Goal: Task Accomplishment & Management: Manage account settings

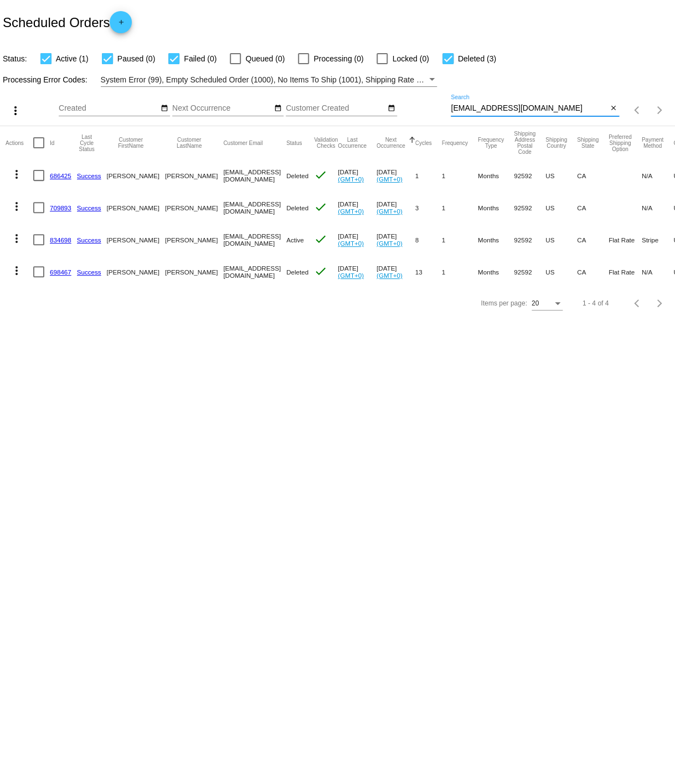
drag, startPoint x: 533, startPoint y: 107, endPoint x: 546, endPoint y: 107, distance: 12.7
click at [546, 107] on input "[EMAIL_ADDRESS][DOMAIN_NAME]" at bounding box center [528, 108] width 157 height 9
type input "r"
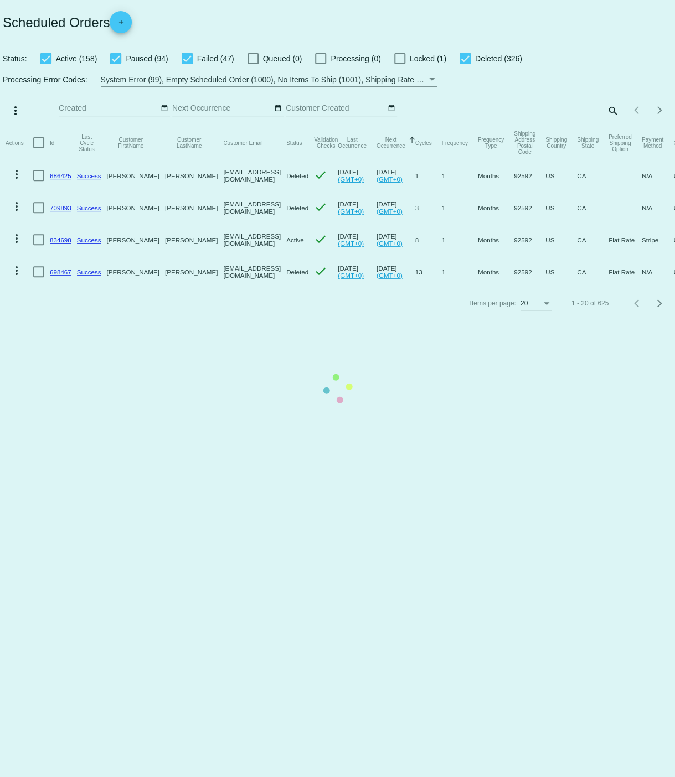
click at [613, 111] on app-dashboard-scheduled-orders "Scheduled Orders add Status: Active (158) Paused (94) Failed (47) Queued (0) Pr…" at bounding box center [337, 159] width 675 height 319
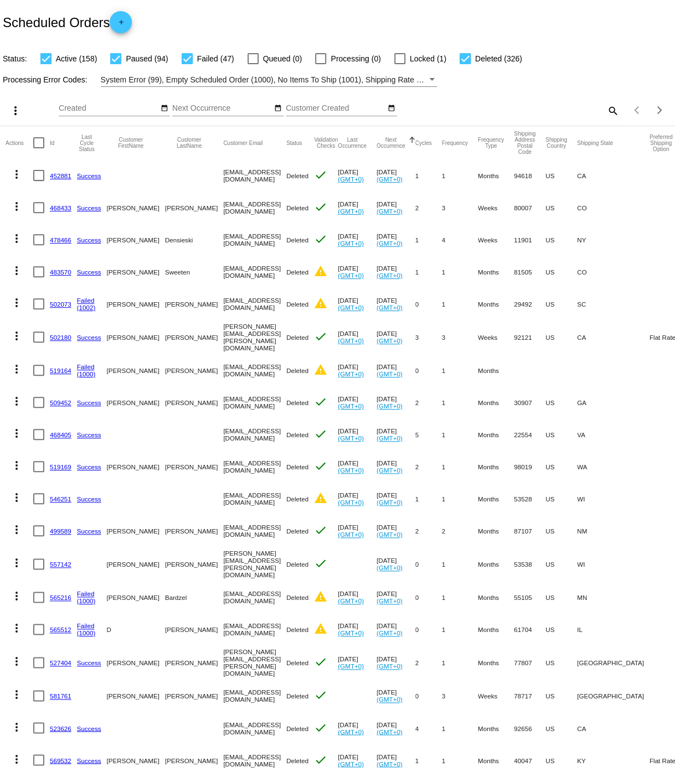
click at [612, 110] on mat-icon "search" at bounding box center [611, 110] width 13 height 17
click at [501, 112] on input "Search" at bounding box center [534, 108] width 168 height 9
type input "[PERSON_NAME]"
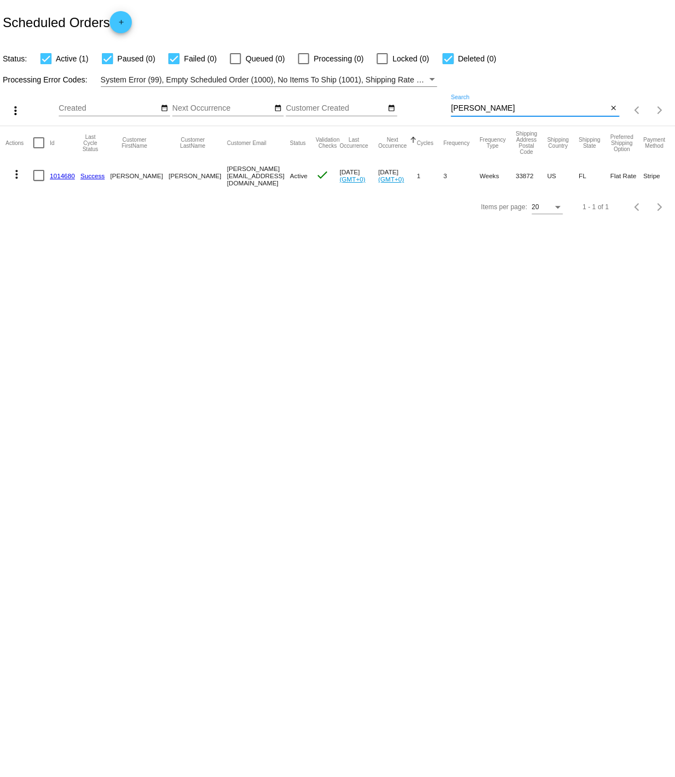
click at [59, 174] on link "1014680" at bounding box center [62, 175] width 25 height 7
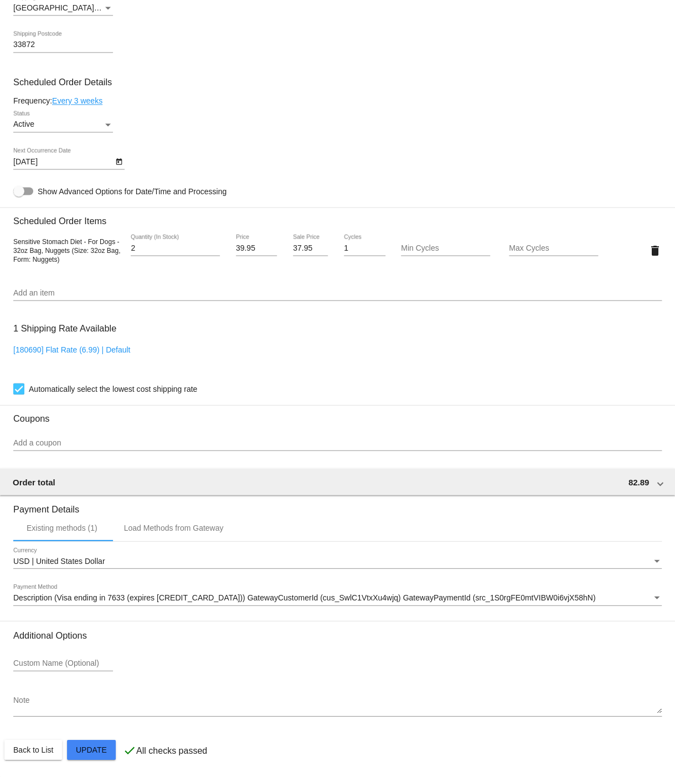
scroll to position [582, 0]
type input "1"
click at [216, 247] on input "1" at bounding box center [175, 248] width 89 height 9
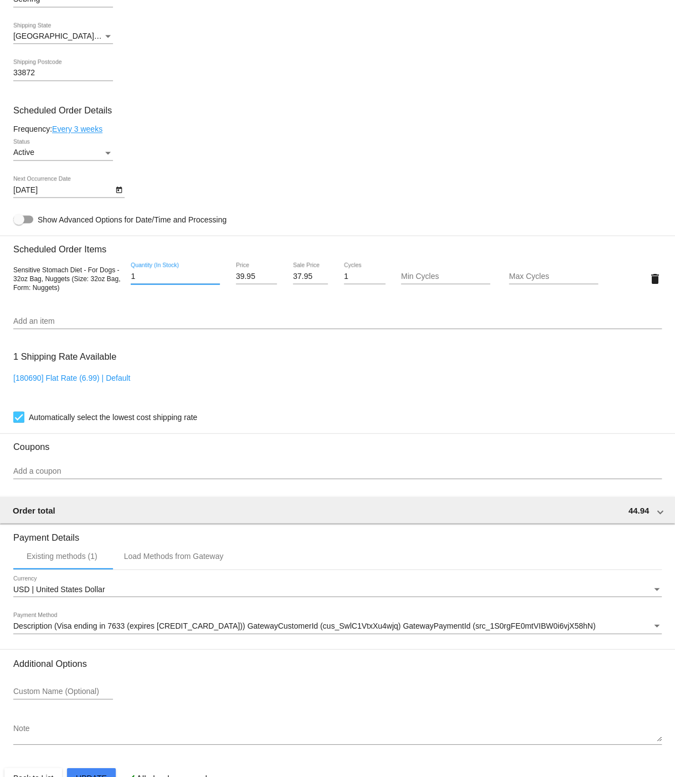
scroll to position [583, 0]
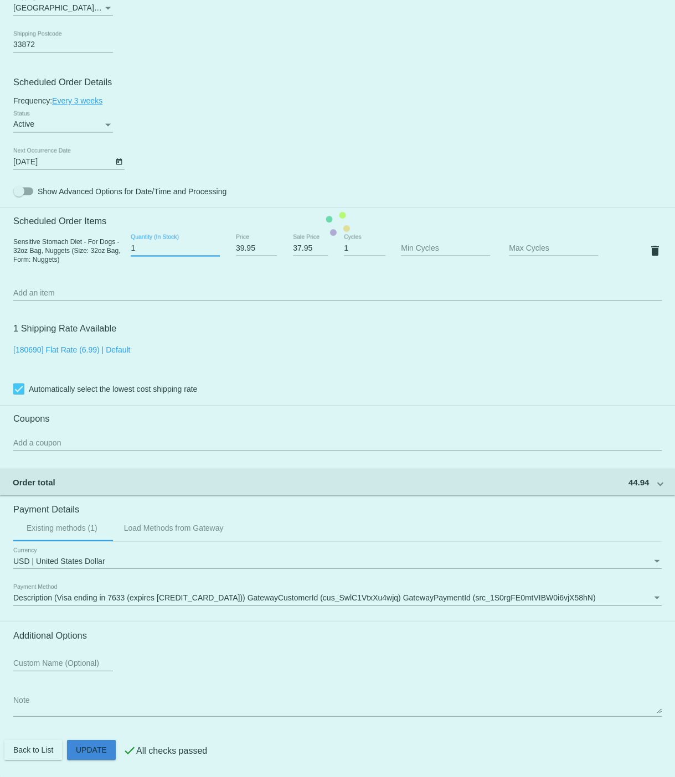
click at [97, 752] on mat-card "Customer 7027679: Christine S Bryant christine.bryant52@gmail.com Customer Ship…" at bounding box center [337, 223] width 675 height 1107
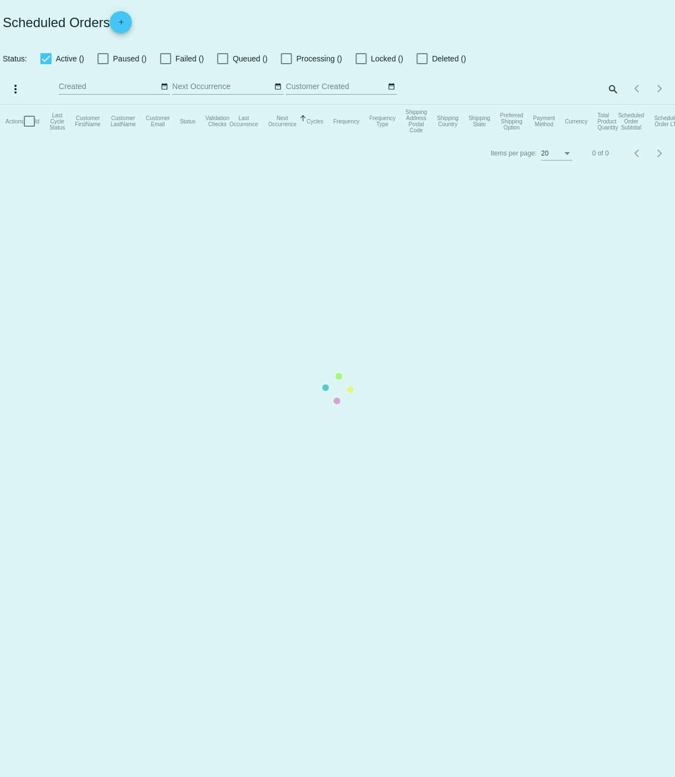
checkbox input "true"
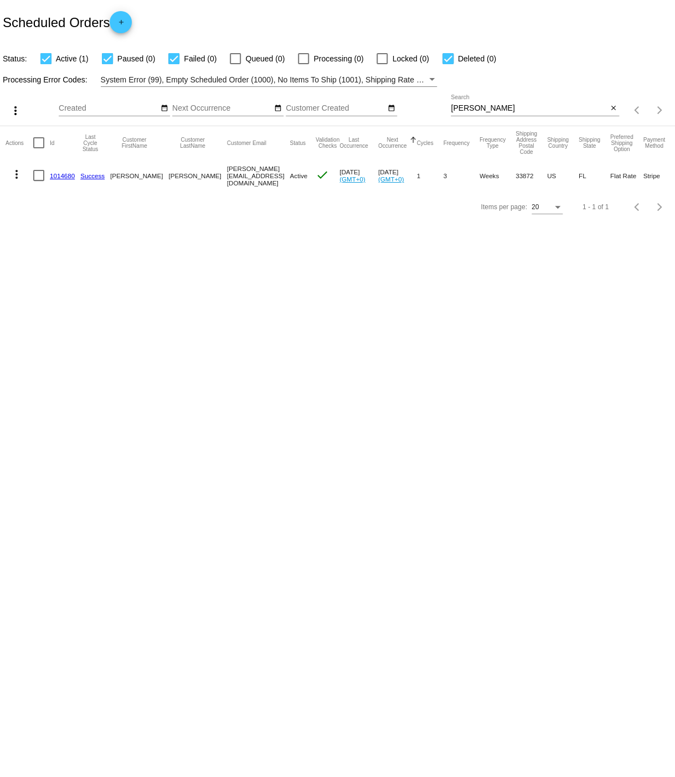
click at [57, 174] on link "1014680" at bounding box center [62, 175] width 25 height 7
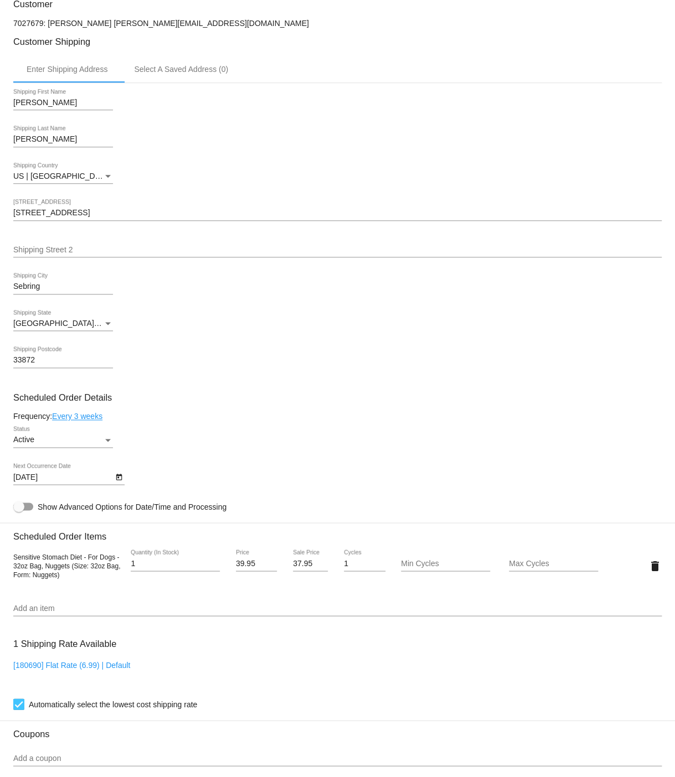
scroll to position [251, 0]
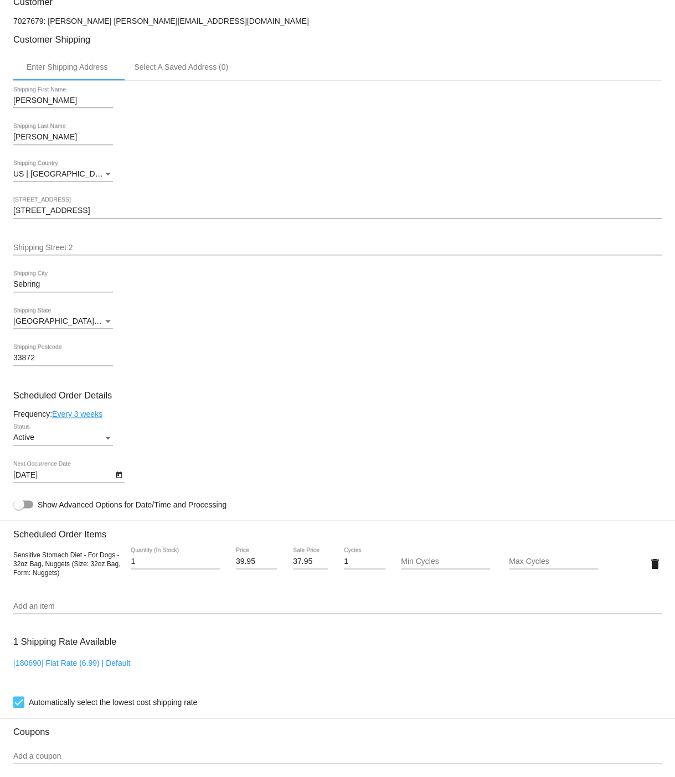
click at [89, 418] on link "Every 3 weeks" at bounding box center [77, 414] width 50 height 9
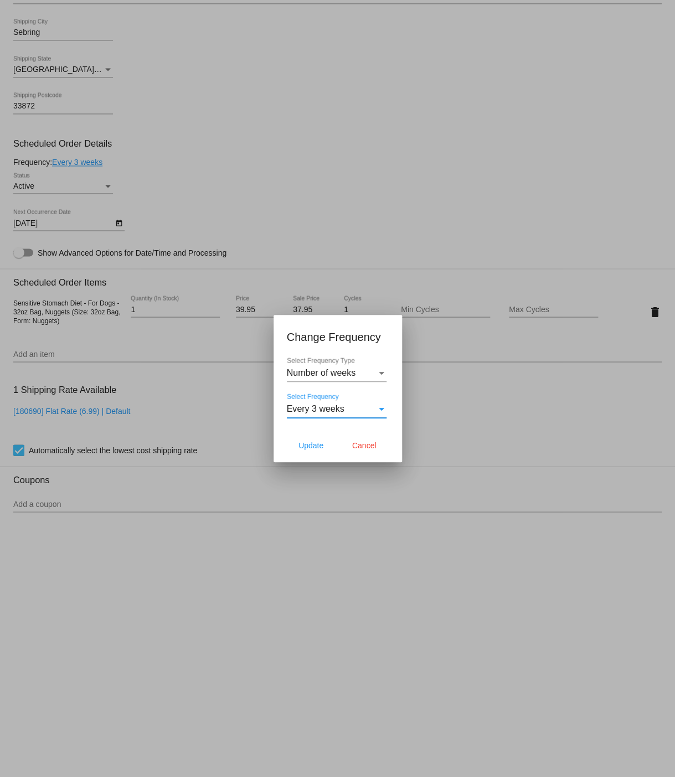
click at [381, 407] on div "Select Frequency" at bounding box center [381, 409] width 10 height 10
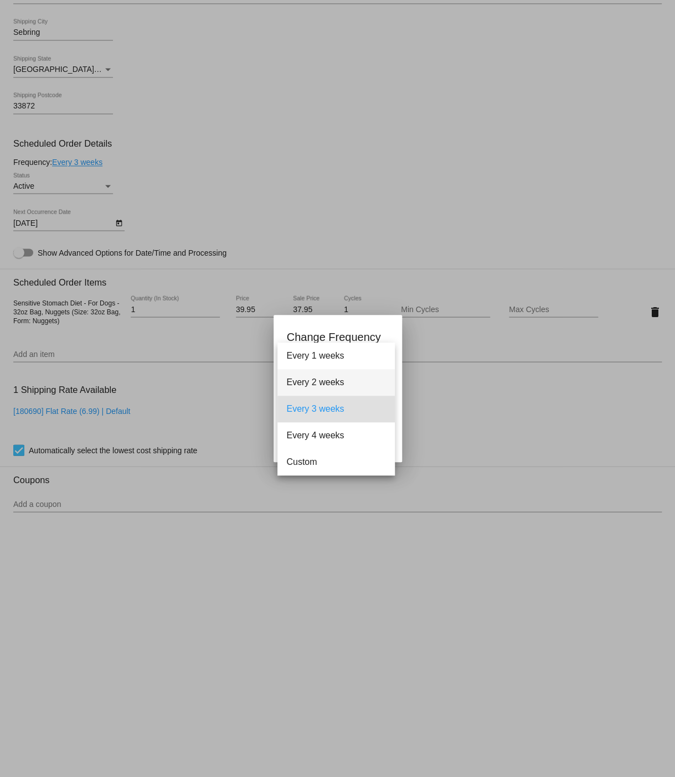
click at [331, 386] on span "Every 2 weeks" at bounding box center [336, 382] width 100 height 27
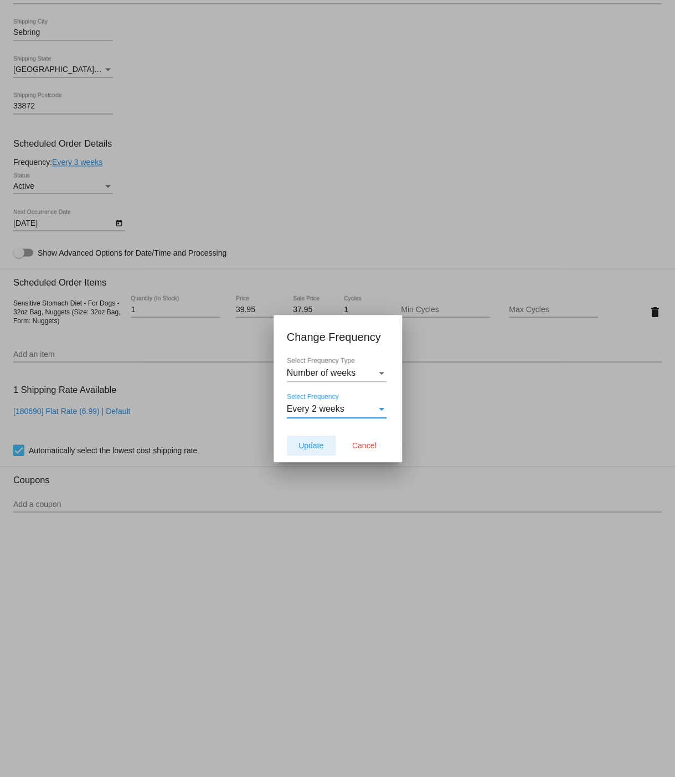
click at [309, 445] on span "Update" at bounding box center [310, 445] width 25 height 9
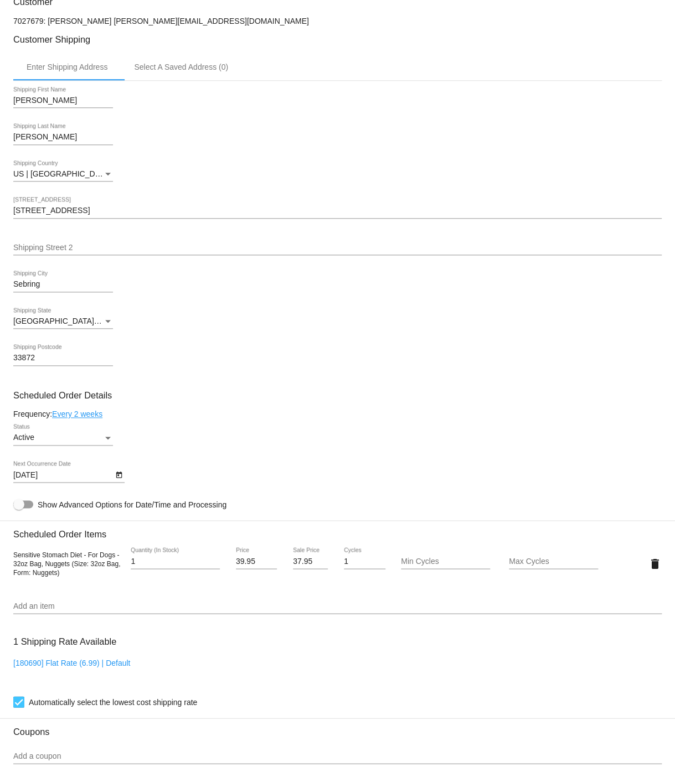
type input "[DATE]"
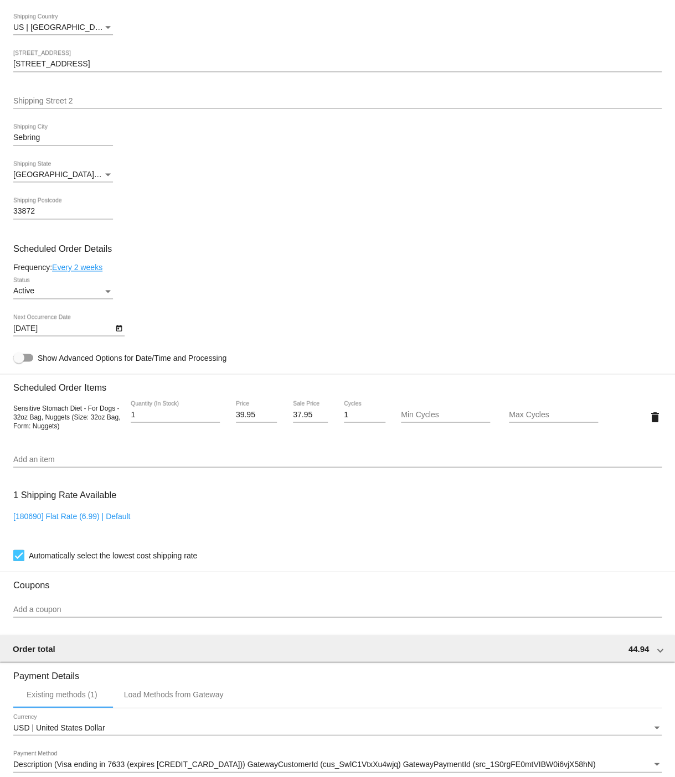
scroll to position [583, 0]
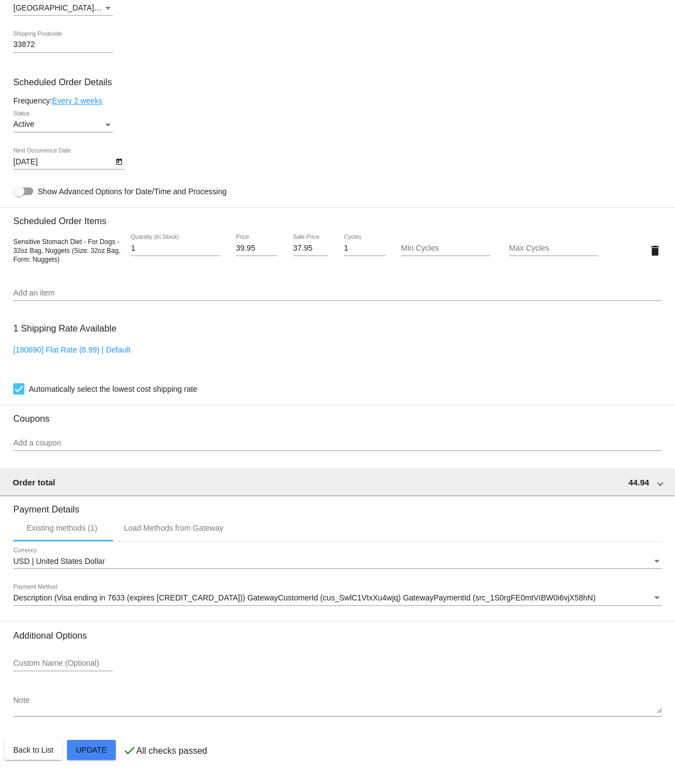
click at [97, 750] on mat-card "Customer 7027679: Christine S Bryant christine.bryant52@gmail.com Customer Ship…" at bounding box center [337, 223] width 675 height 1107
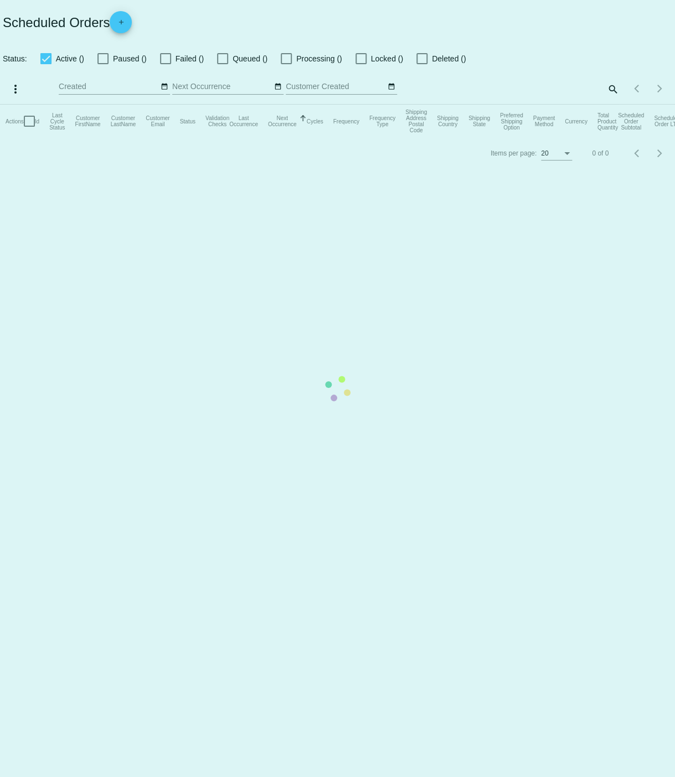
checkbox input "true"
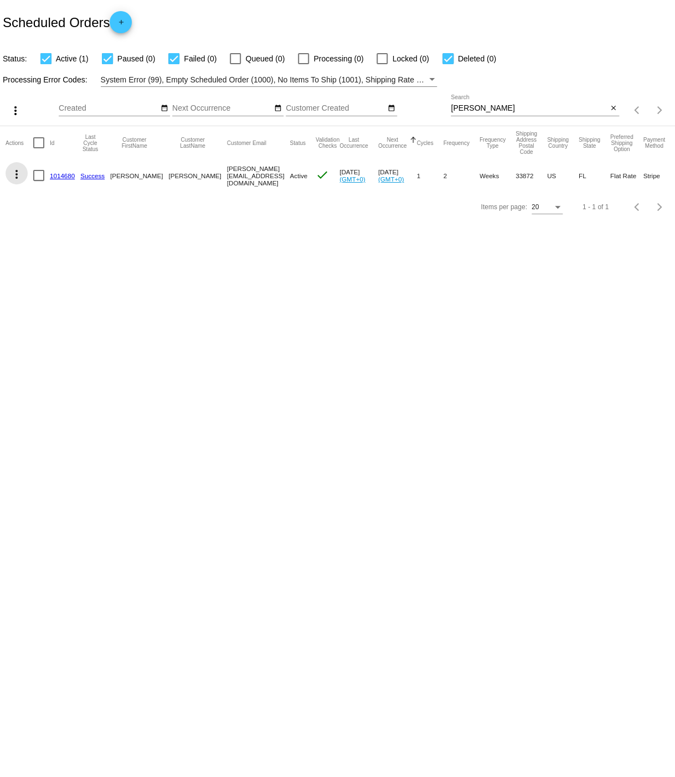
click at [16, 173] on mat-icon "more_vert" at bounding box center [16, 174] width 13 height 13
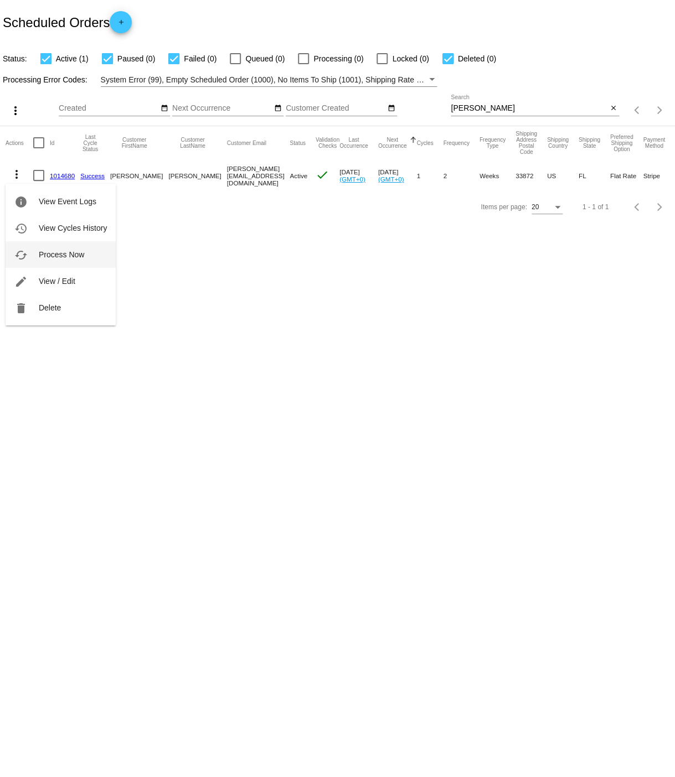
click at [52, 253] on span "Process Now" at bounding box center [61, 254] width 45 height 9
click at [61, 175] on link "1014680" at bounding box center [62, 175] width 25 height 7
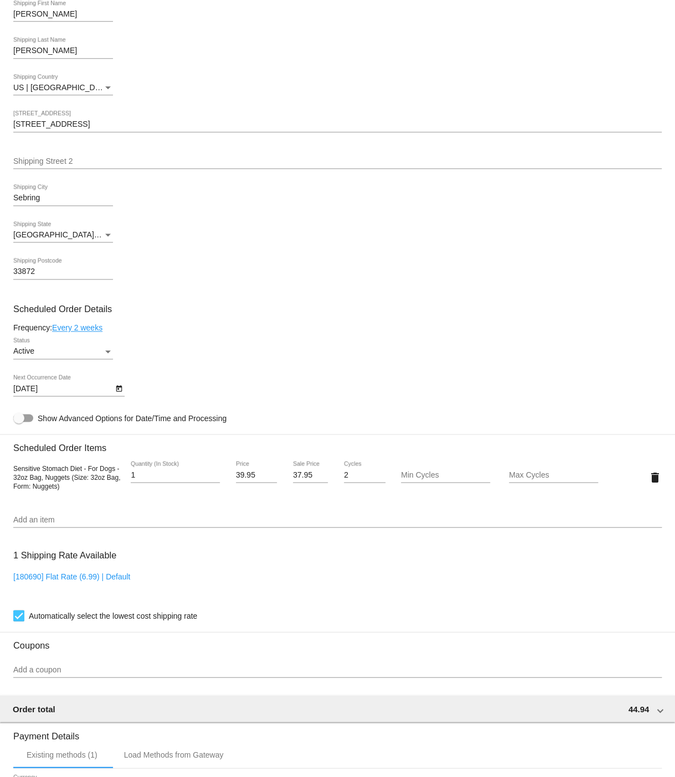
scroll to position [335, 0]
